Goal: Task Accomplishment & Management: Manage account settings

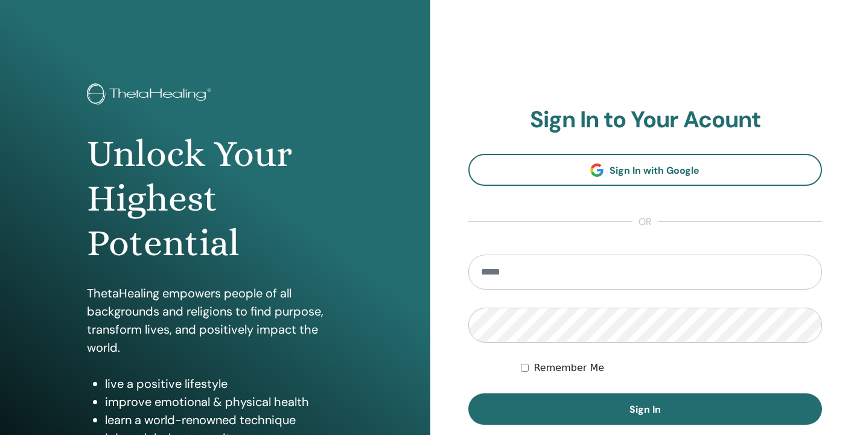
type input "**********"
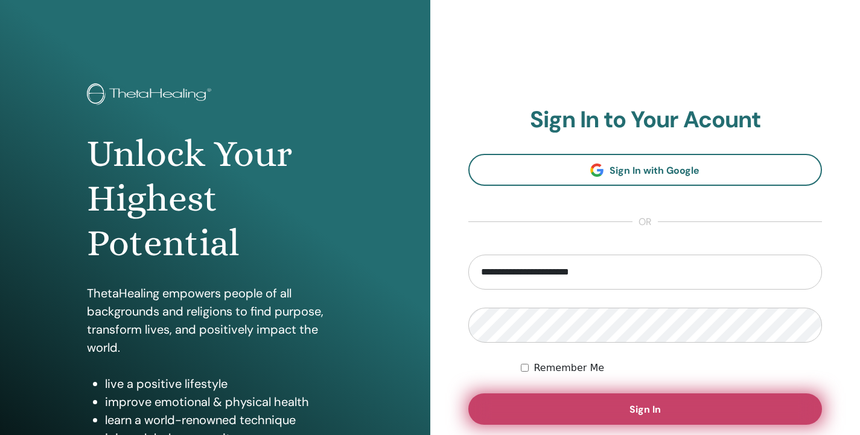
click at [645, 411] on span "Sign In" at bounding box center [644, 409] width 31 height 13
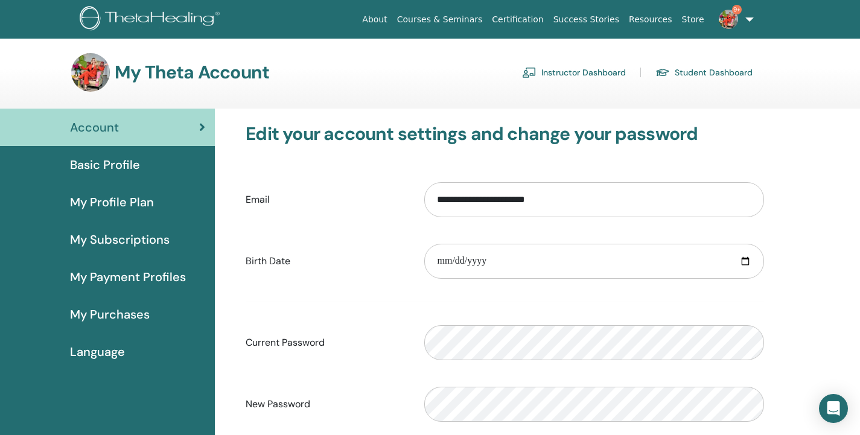
click at [602, 80] on link "Instructor Dashboard" at bounding box center [574, 72] width 104 height 19
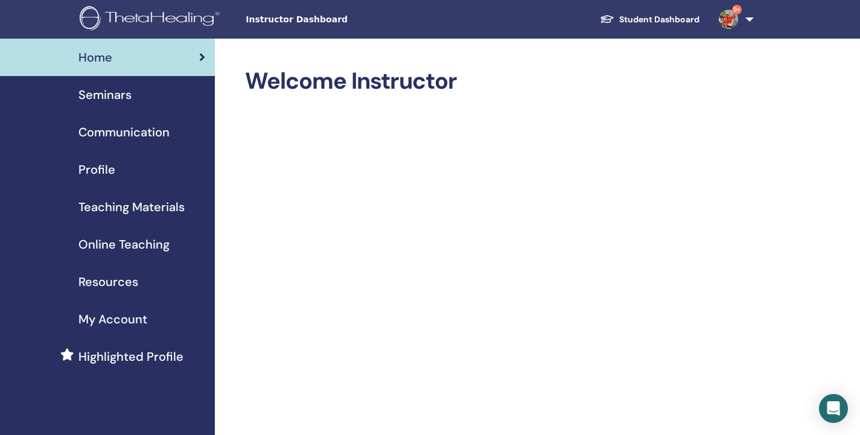
click at [96, 99] on span "Seminars" at bounding box center [104, 95] width 53 height 18
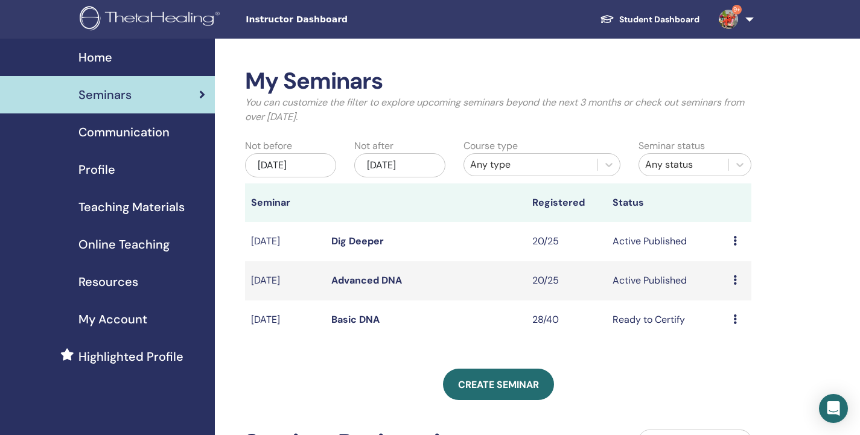
click at [369, 320] on link "Basic DNA" at bounding box center [355, 319] width 48 height 13
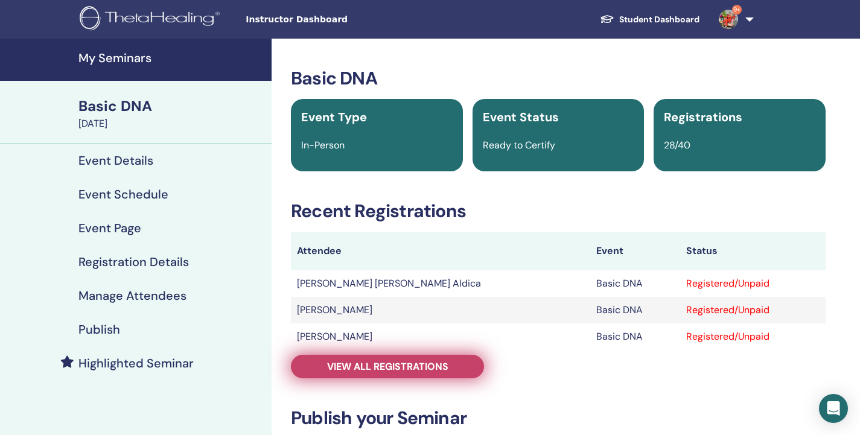
click at [413, 363] on span "View all registrations" at bounding box center [387, 366] width 121 height 13
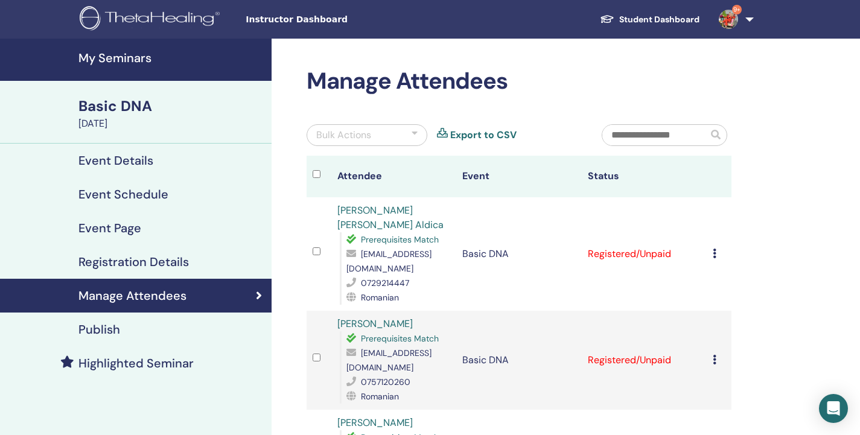
click at [417, 132] on div "Bulk Actions" at bounding box center [366, 135] width 121 height 22
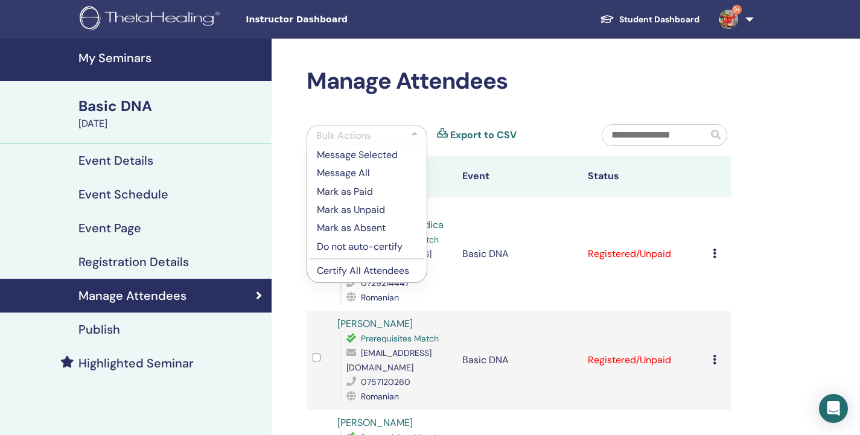
click at [360, 192] on p "Mark as Paid" at bounding box center [367, 192] width 100 height 14
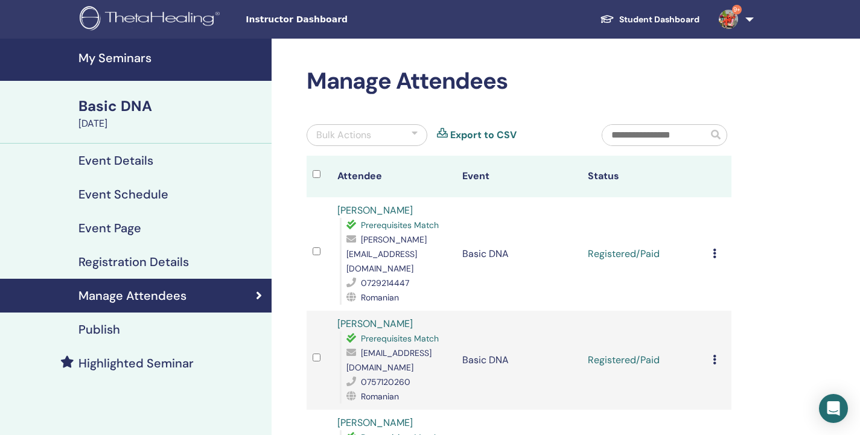
click at [416, 138] on div at bounding box center [414, 135] width 6 height 14
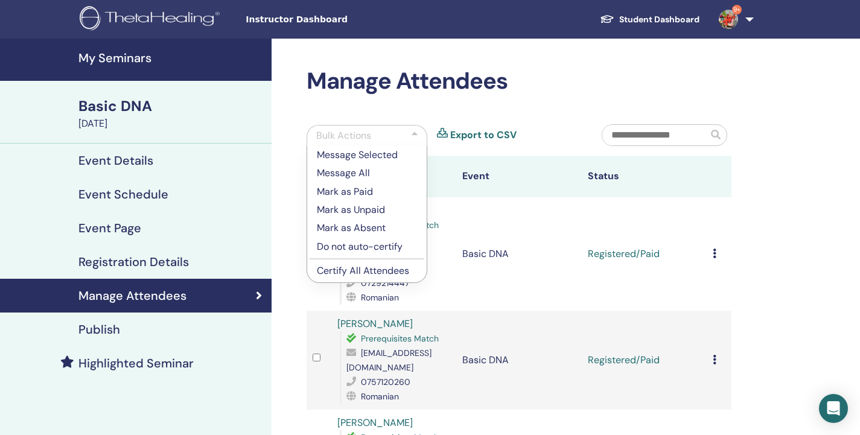
click at [361, 271] on p "Certify All Attendees" at bounding box center [367, 271] width 100 height 14
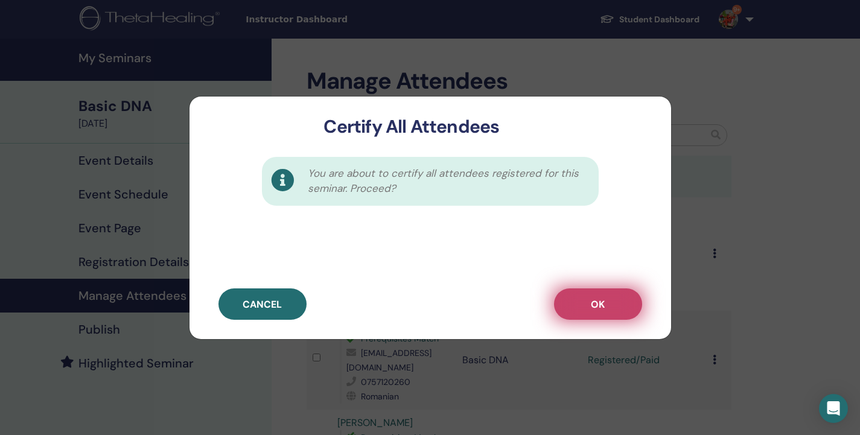
click at [610, 308] on button "OK" at bounding box center [598, 303] width 88 height 31
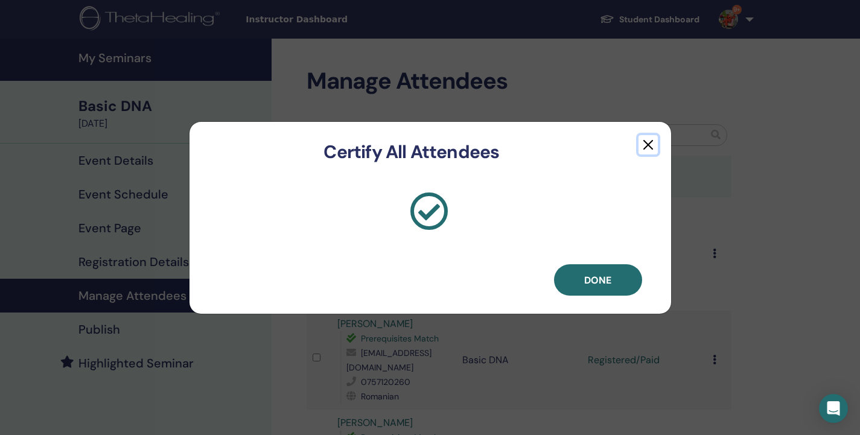
click at [651, 146] on button "button" at bounding box center [647, 144] width 19 height 19
